Goal: Task Accomplishment & Management: Complete application form

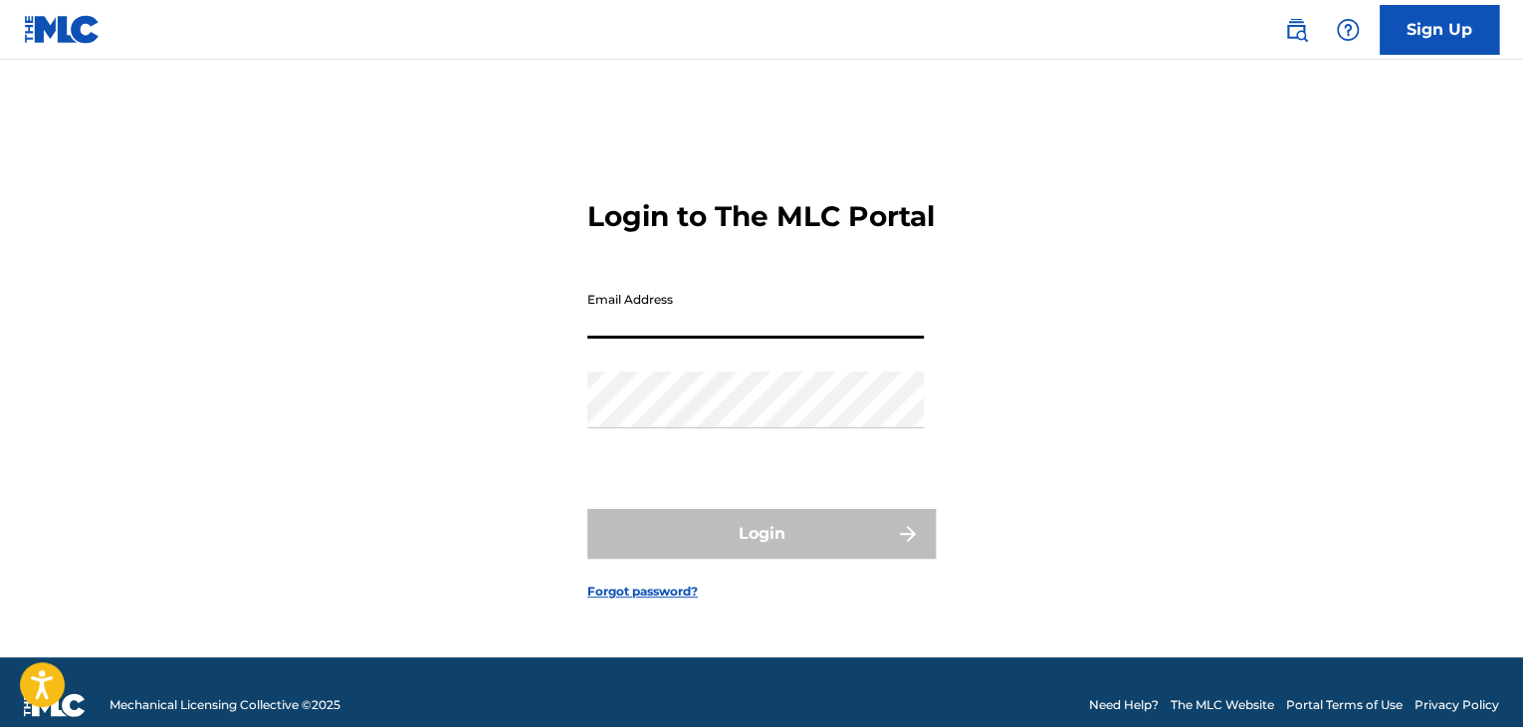
type input "[EMAIL_ADDRESS][DOMAIN_NAME]"
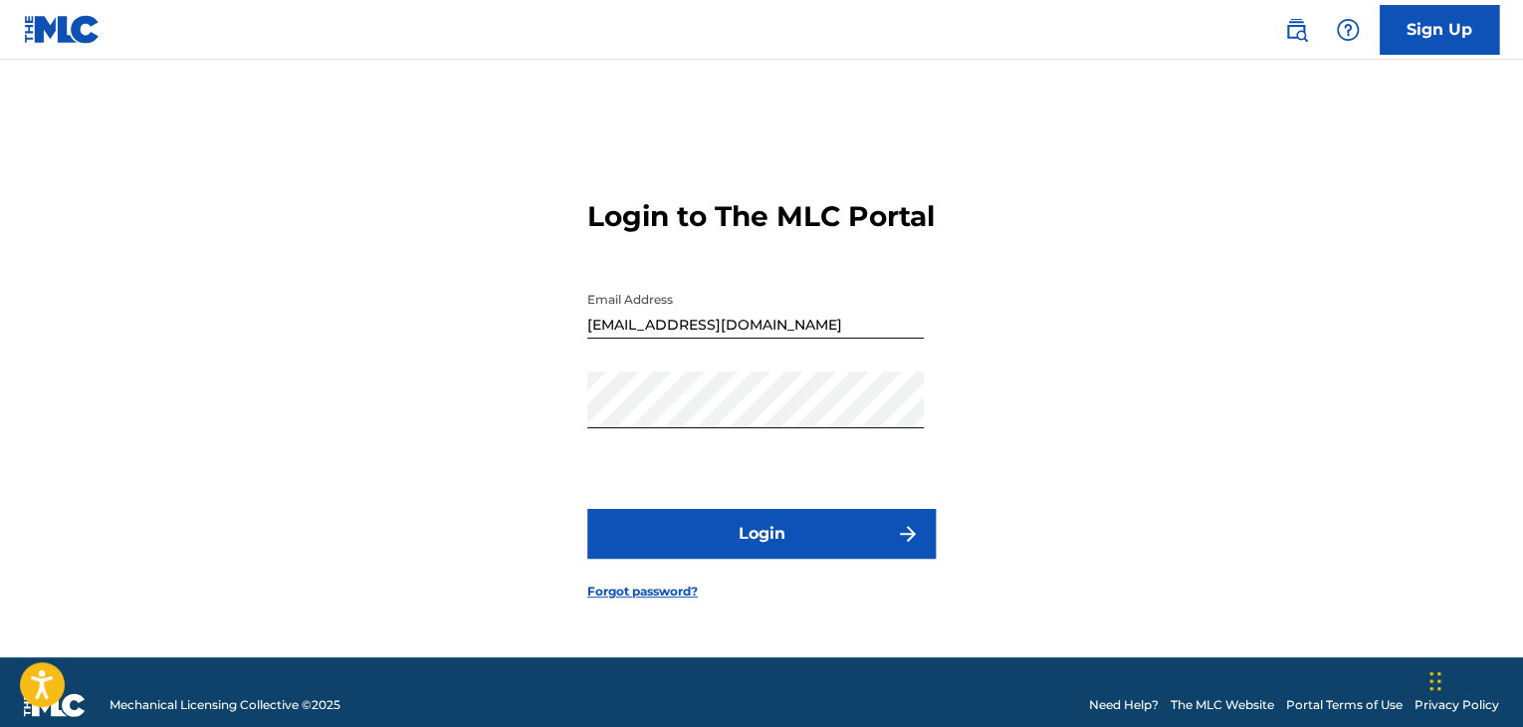
click at [825, 558] on button "Login" at bounding box center [761, 534] width 348 height 50
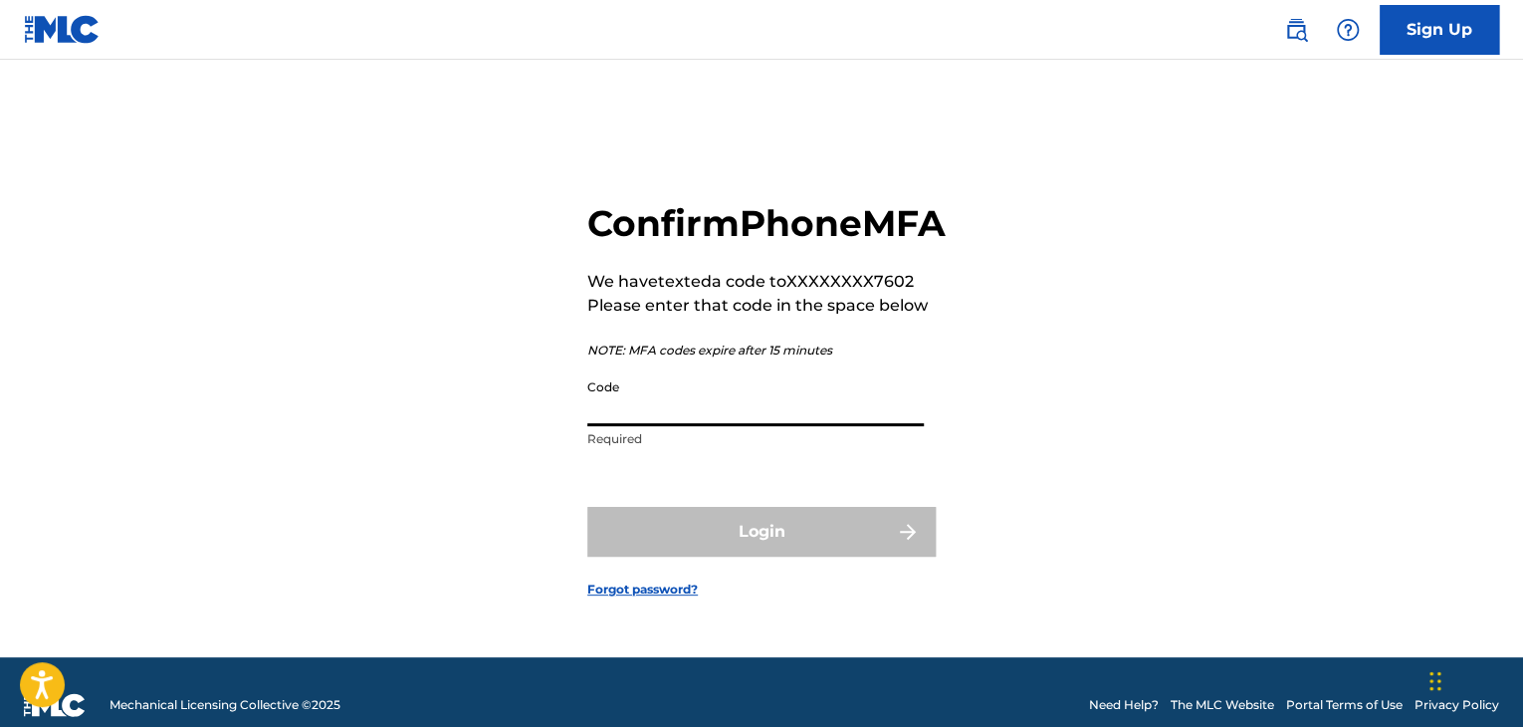
click at [605, 426] on input "Code" at bounding box center [755, 397] width 336 height 57
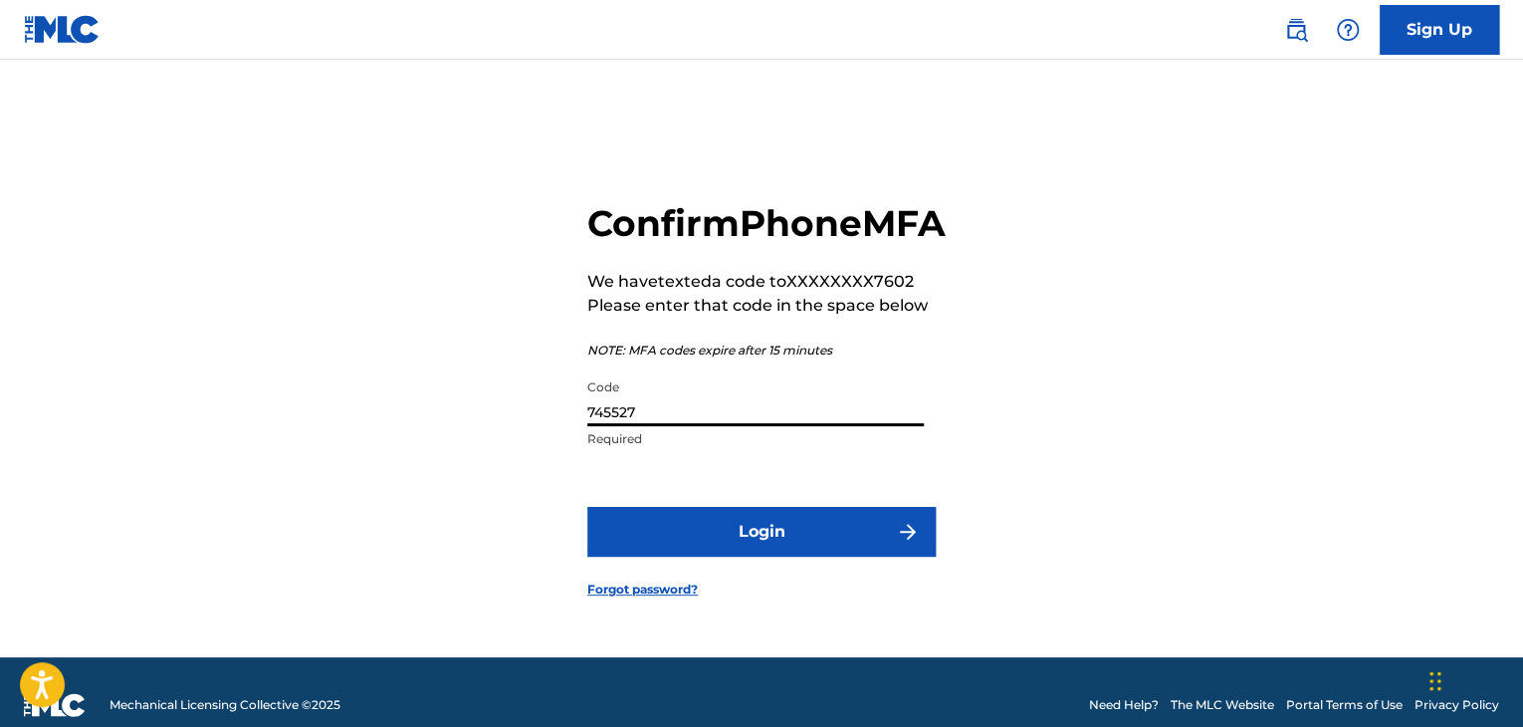
type input "745527"
click at [727, 552] on button "Login" at bounding box center [761, 532] width 348 height 50
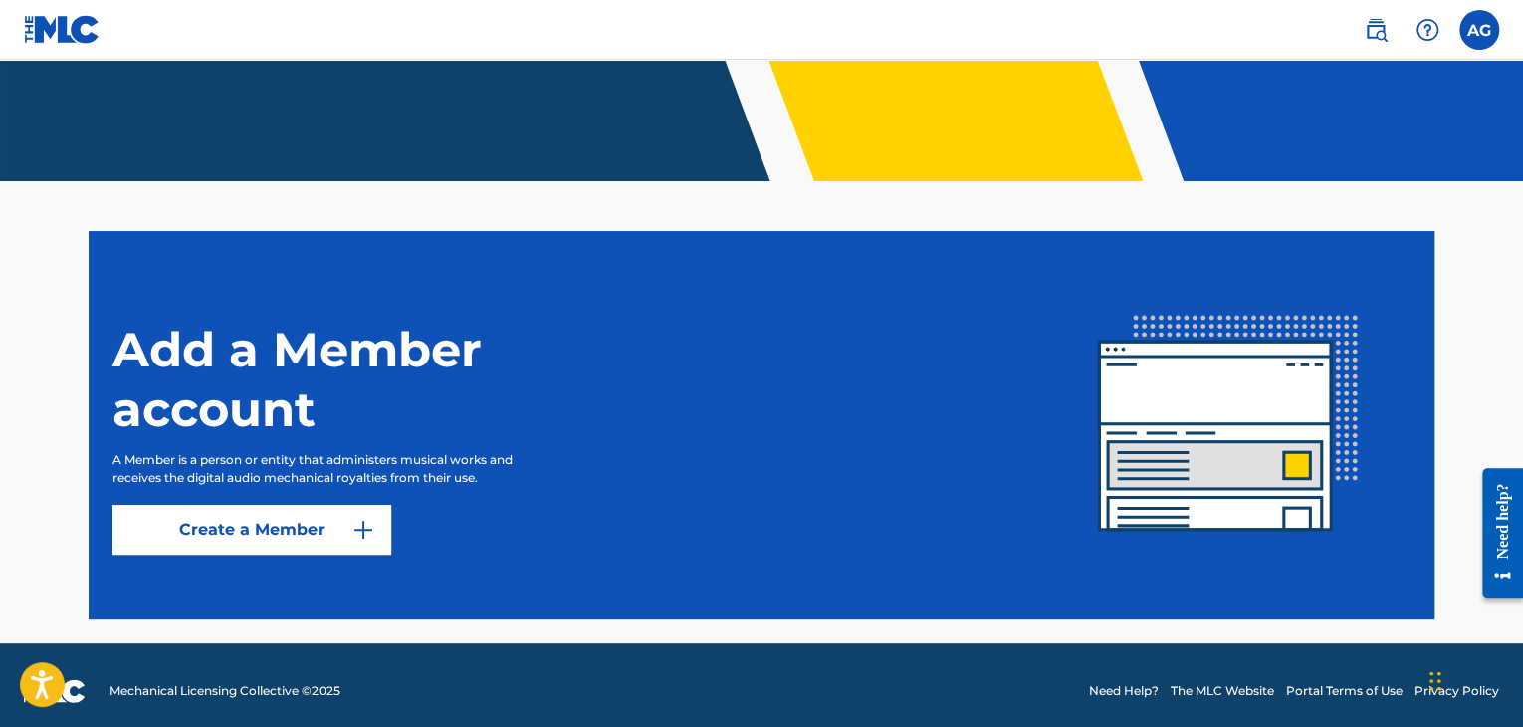
scroll to position [414, 0]
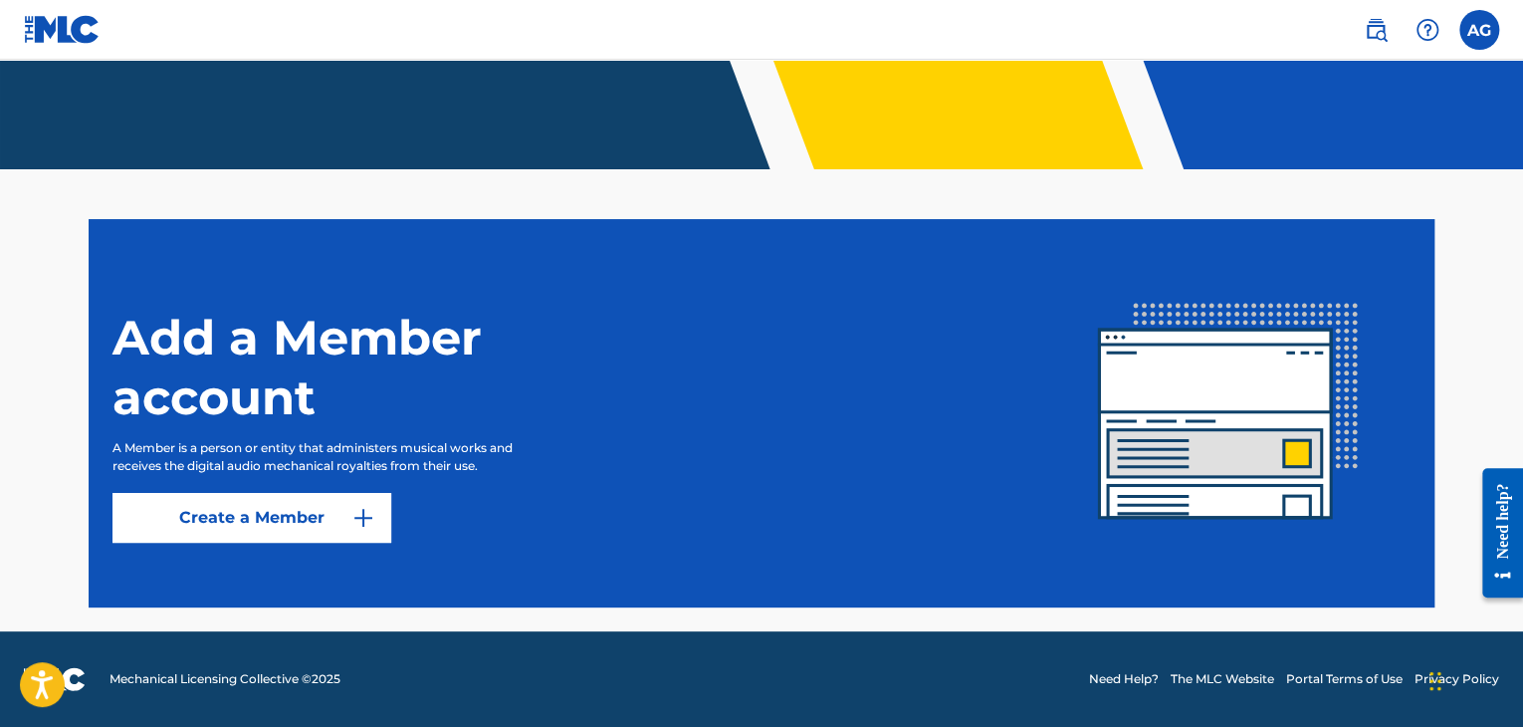
click at [361, 511] on img at bounding box center [363, 518] width 24 height 24
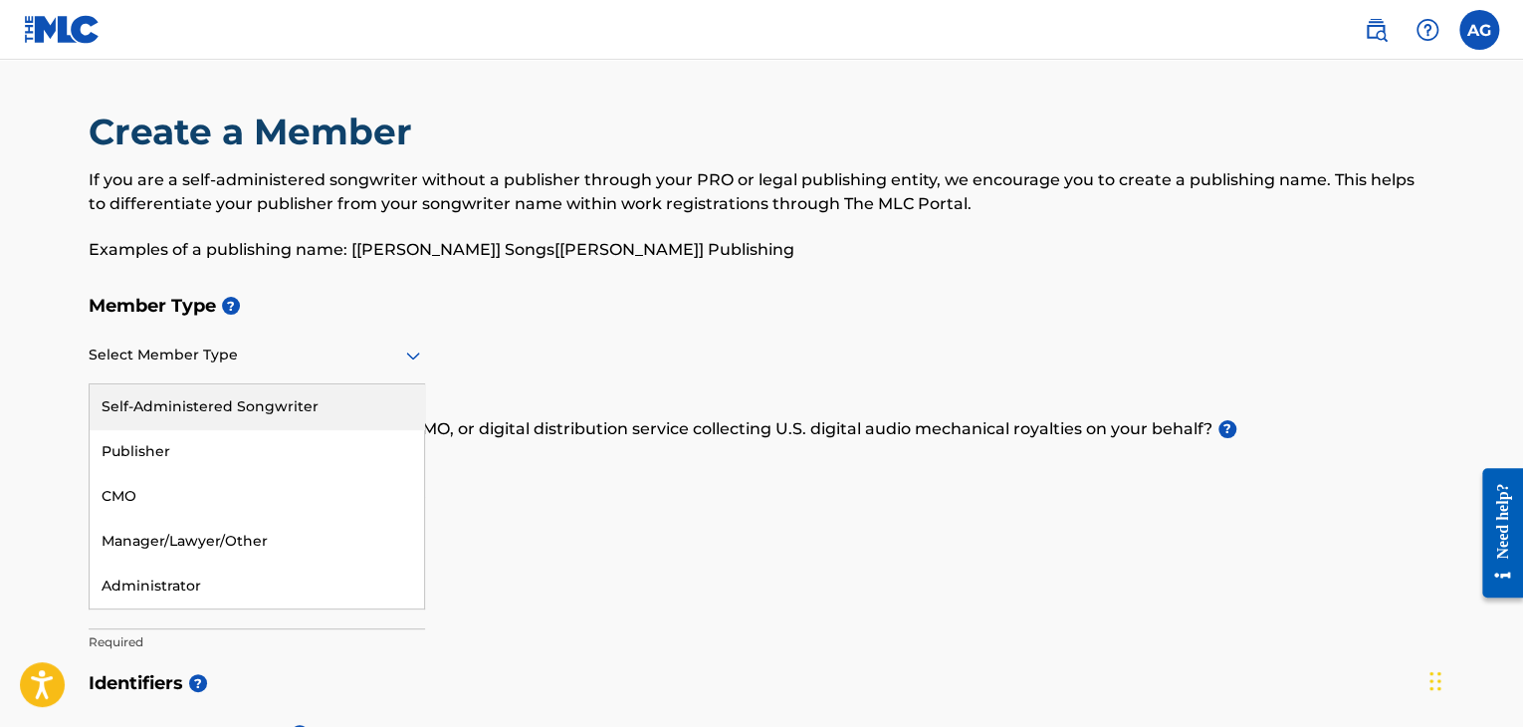
click at [414, 363] on icon at bounding box center [413, 355] width 24 height 24
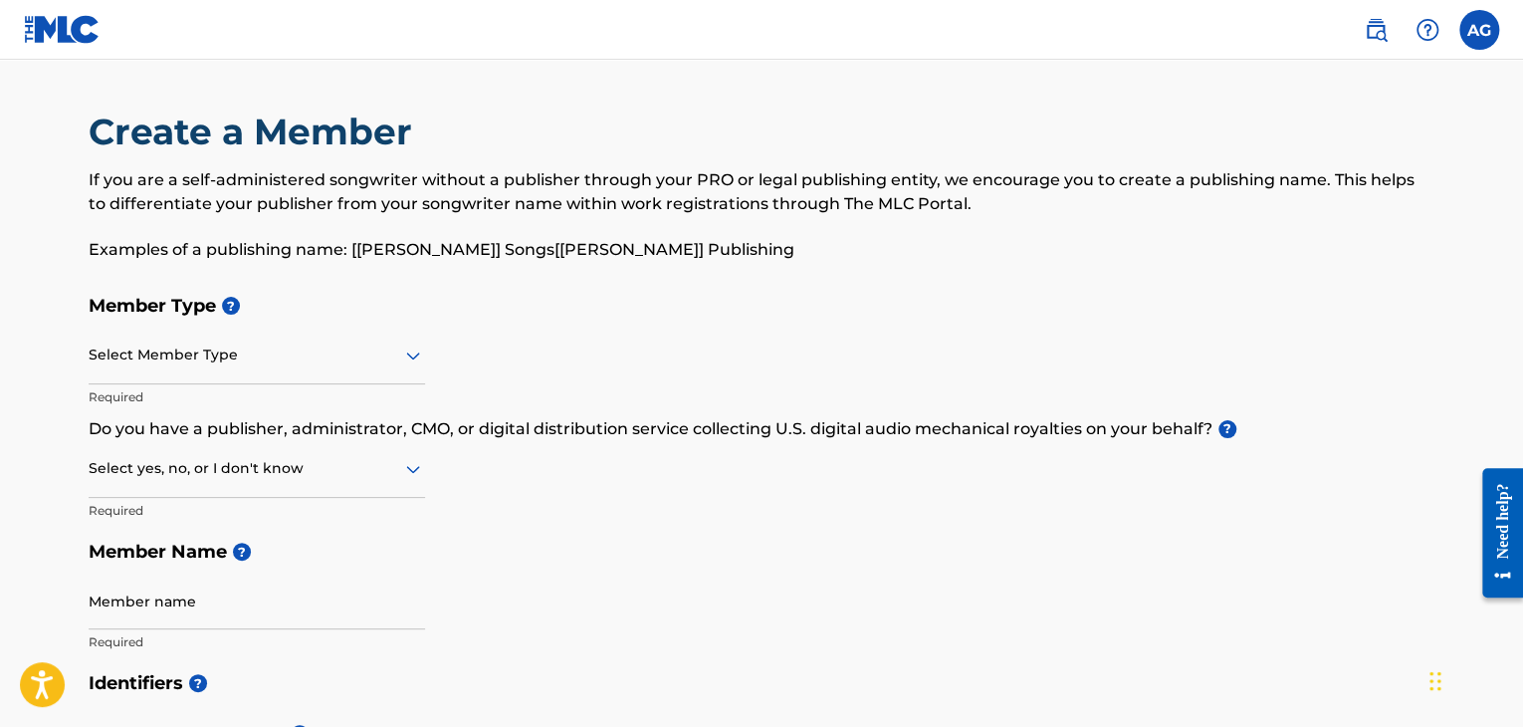
click at [681, 545] on h5 "Member Name ?" at bounding box center [762, 552] width 1346 height 43
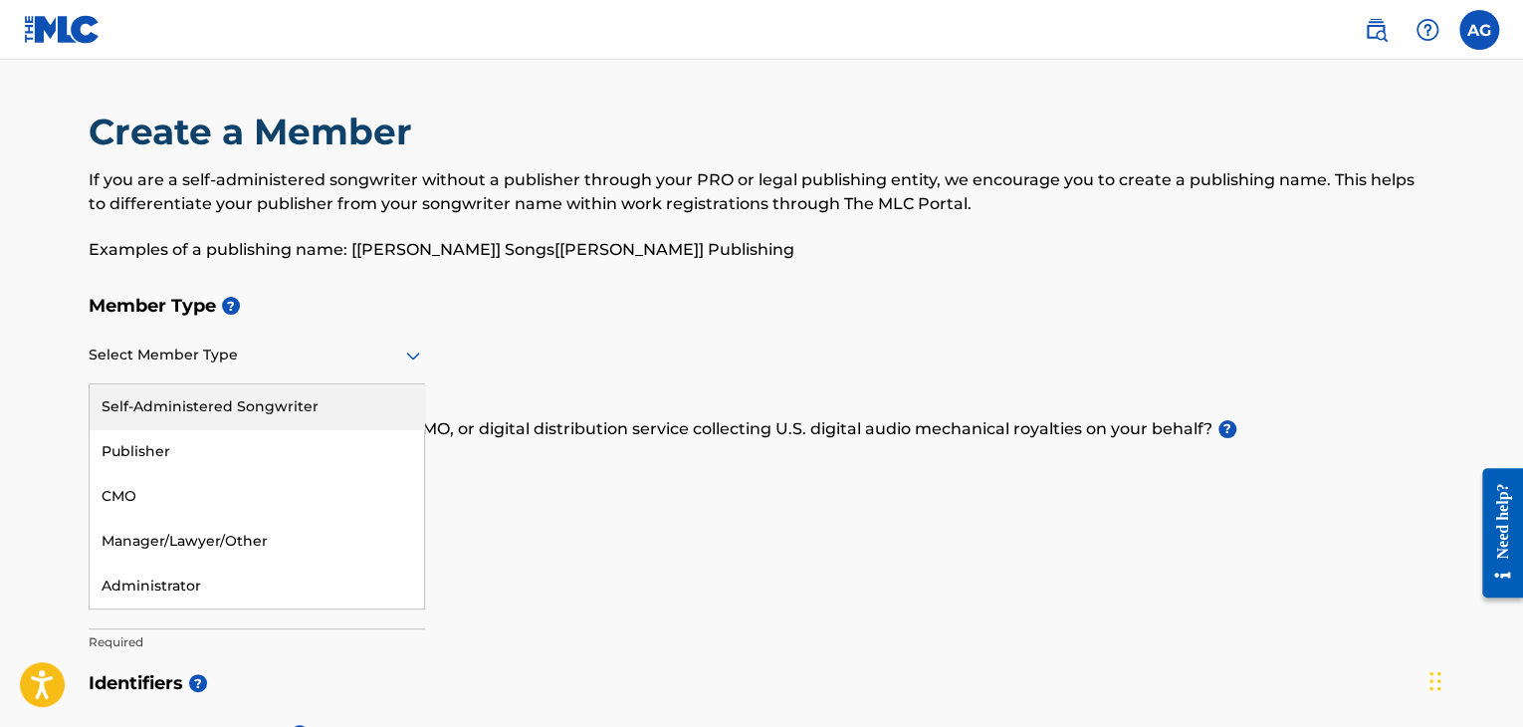
click at [406, 351] on icon at bounding box center [413, 355] width 24 height 24
